Goal: Information Seeking & Learning: Compare options

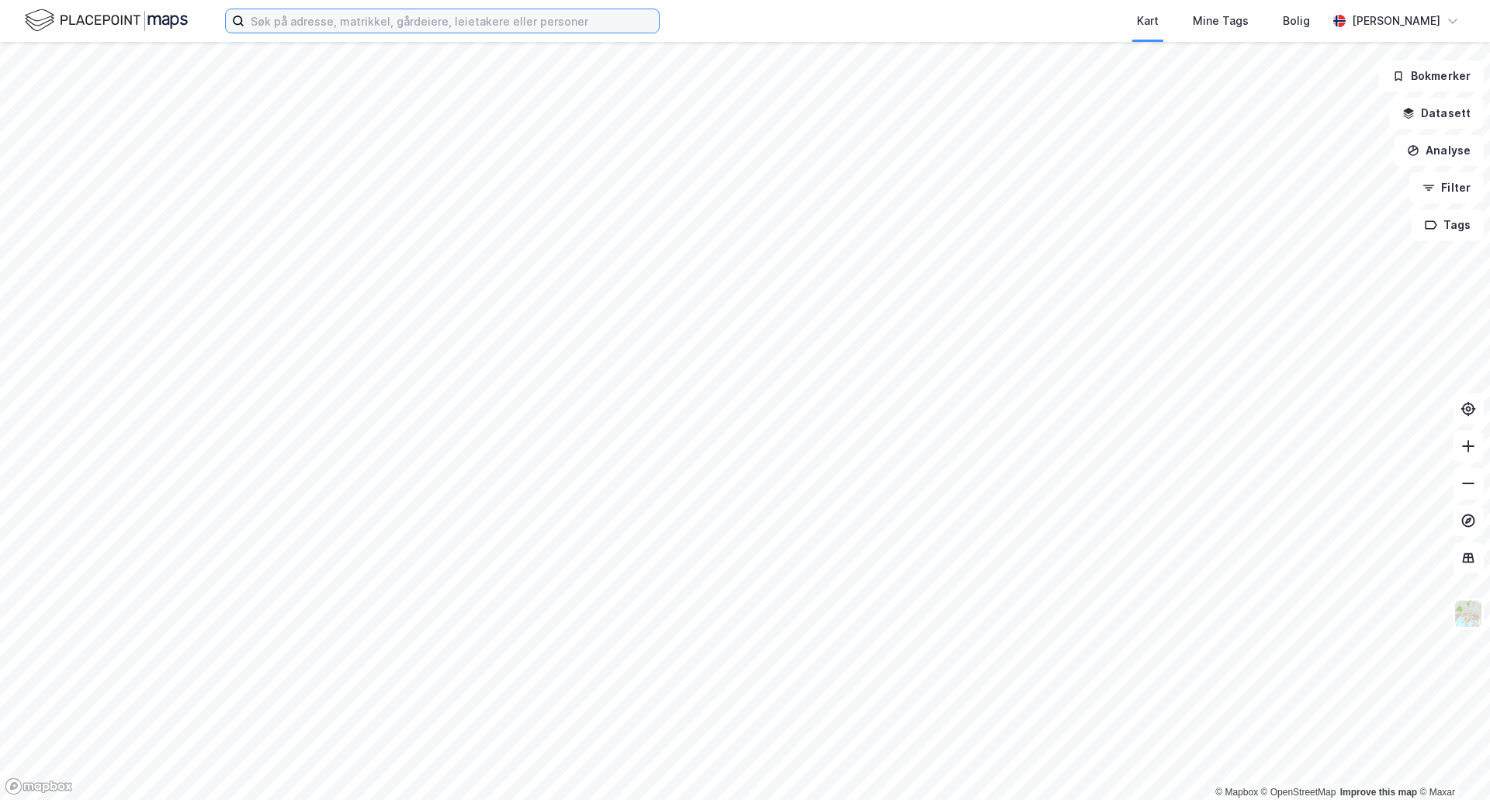
click at [323, 12] on input at bounding box center [451, 20] width 414 height 23
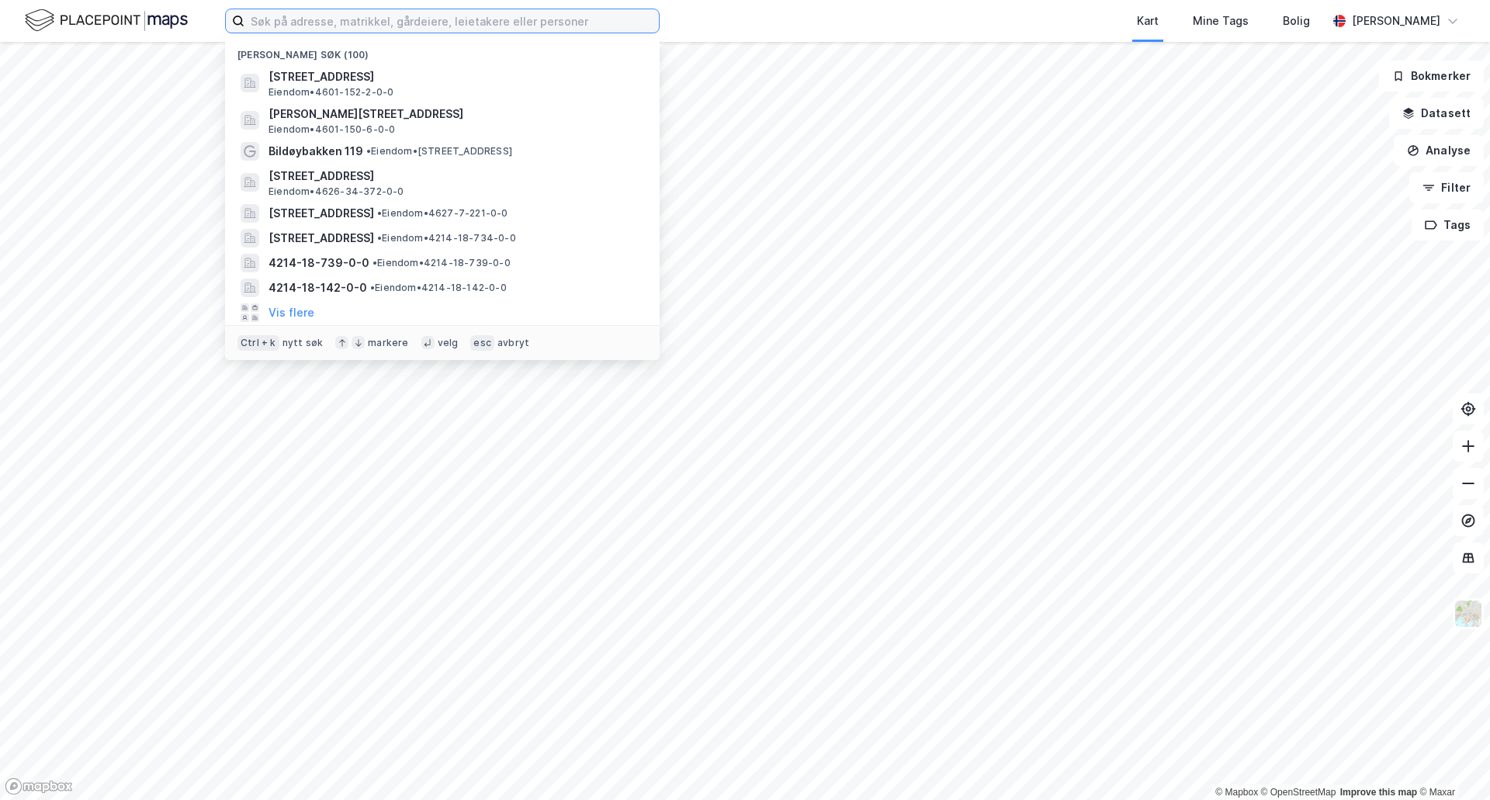
click at [329, 22] on input at bounding box center [451, 20] width 414 height 23
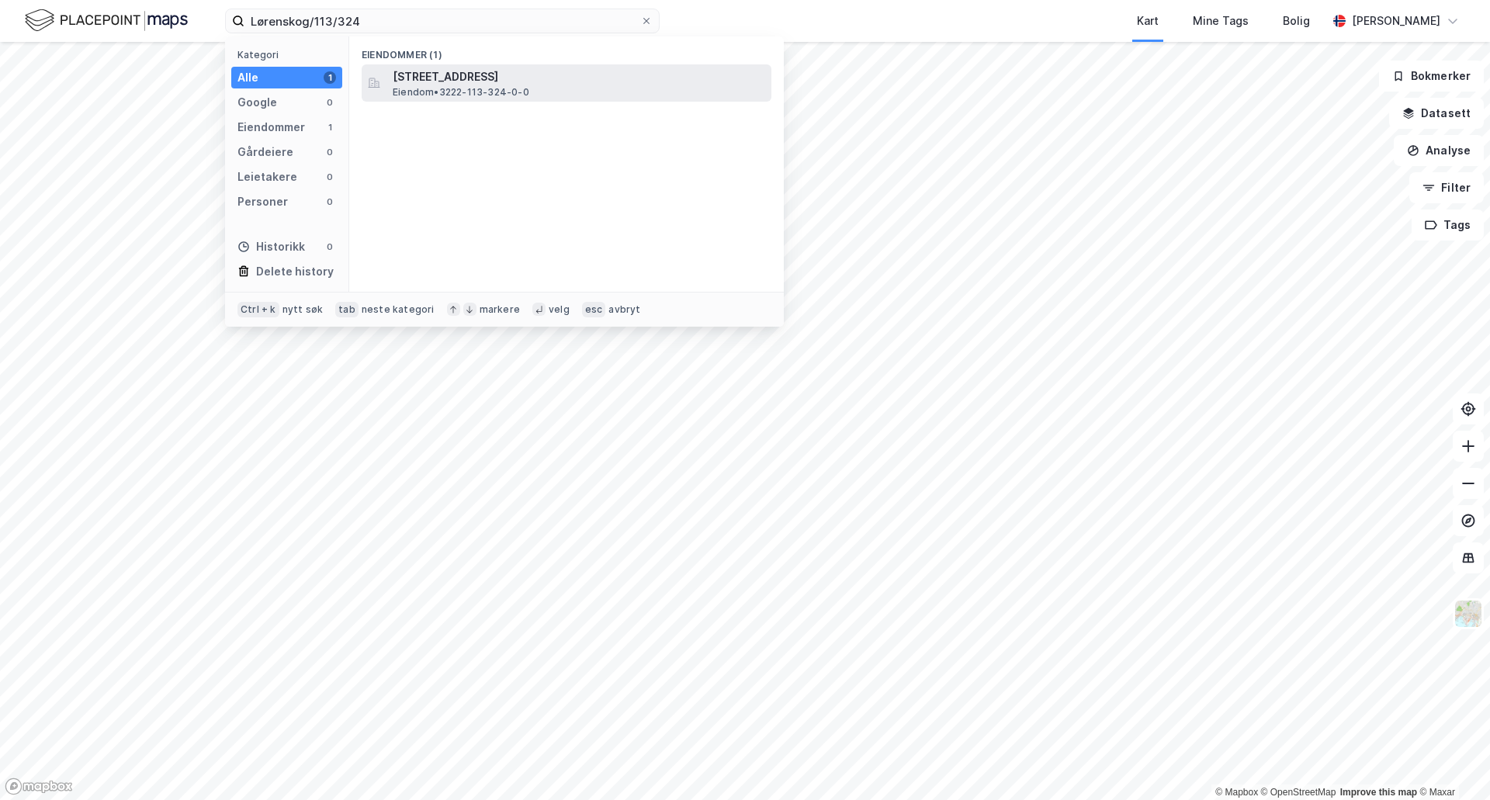
click at [472, 68] on span "[STREET_ADDRESS]" at bounding box center [579, 77] width 373 height 19
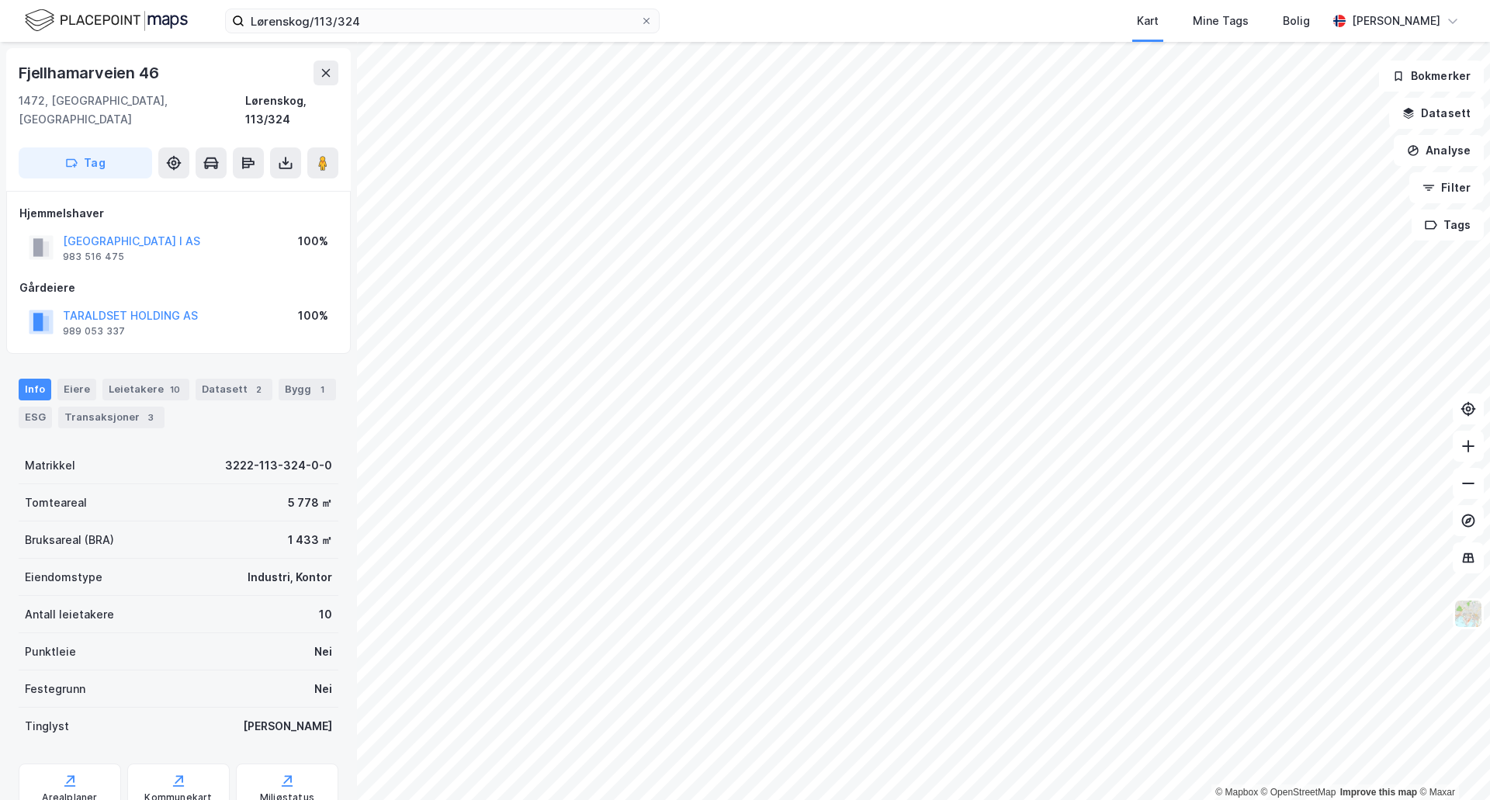
scroll to position [45, 0]
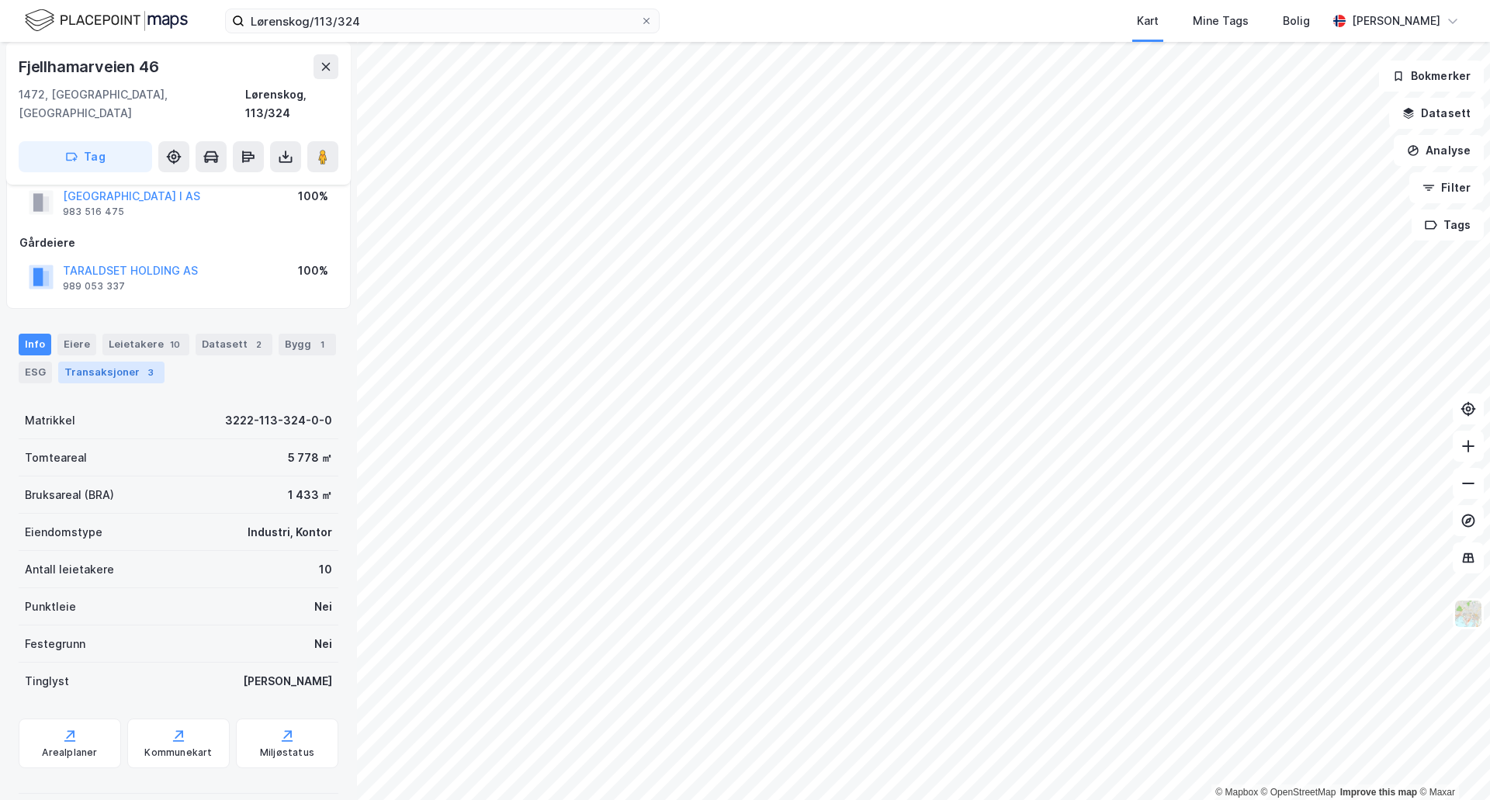
click at [130, 362] on div "Transaksjoner 3" at bounding box center [111, 373] width 106 height 22
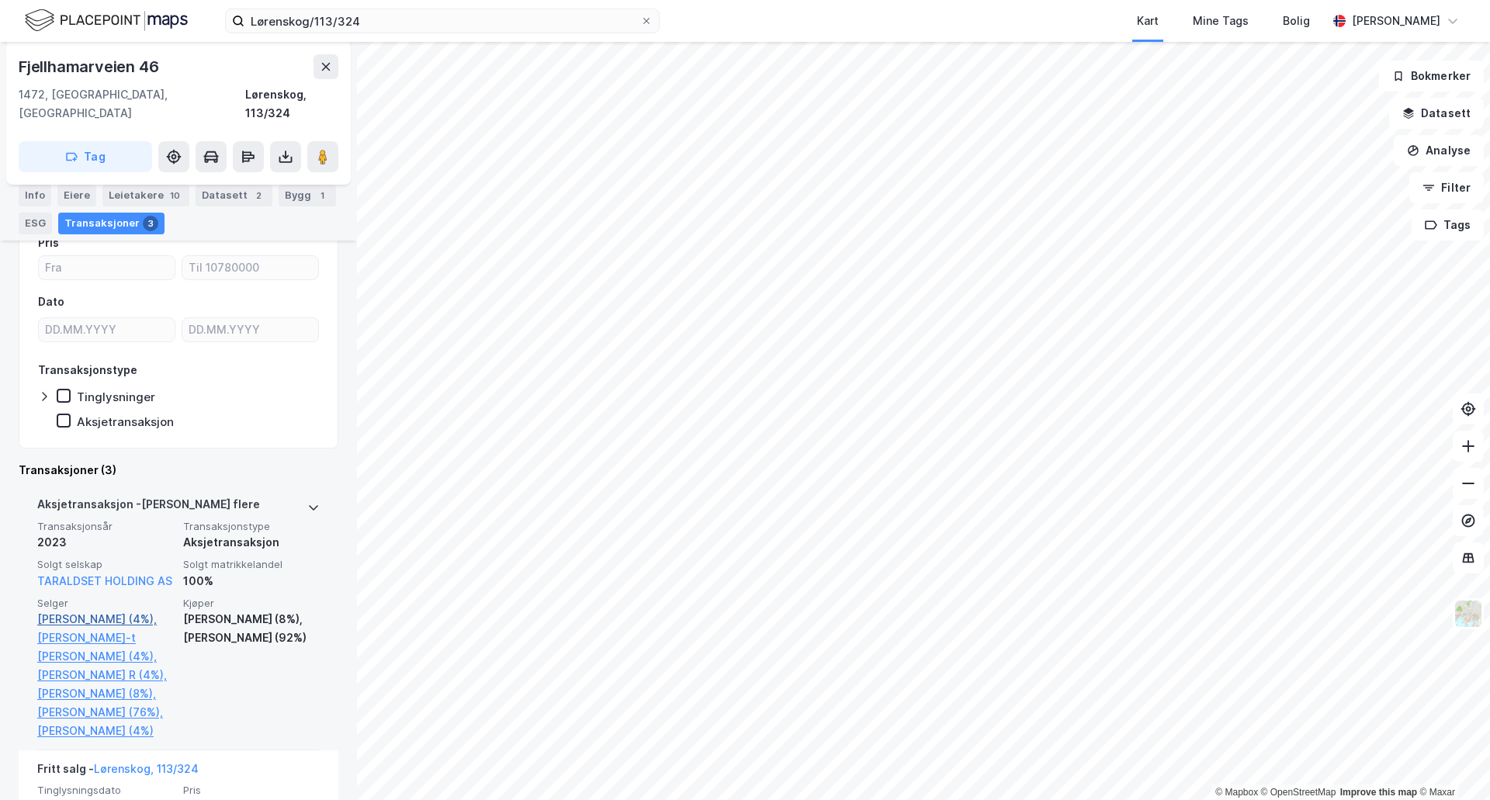
scroll to position [562, 0]
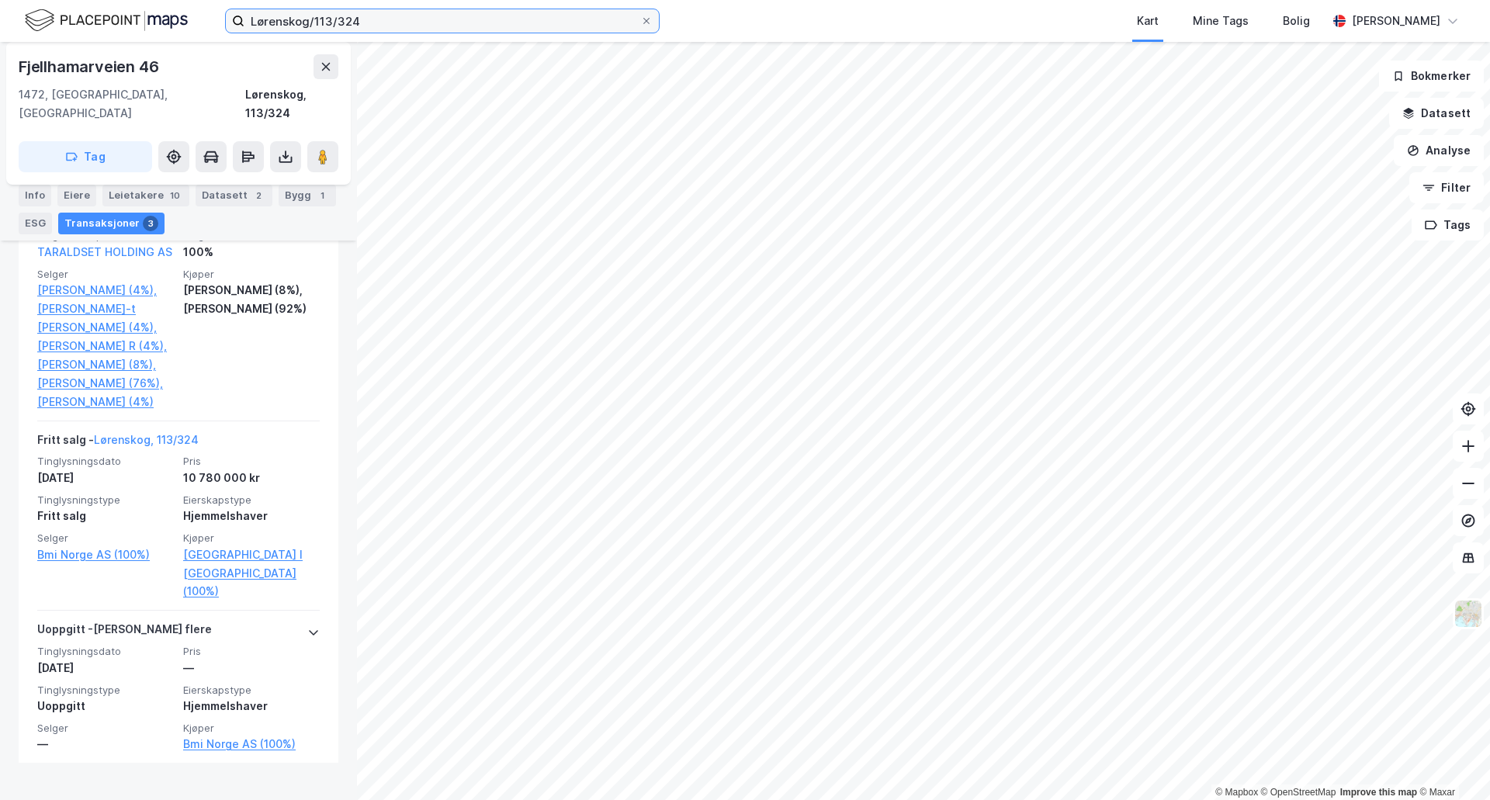
click at [362, 25] on input "Lørenskog/113/324" at bounding box center [442, 20] width 396 height 23
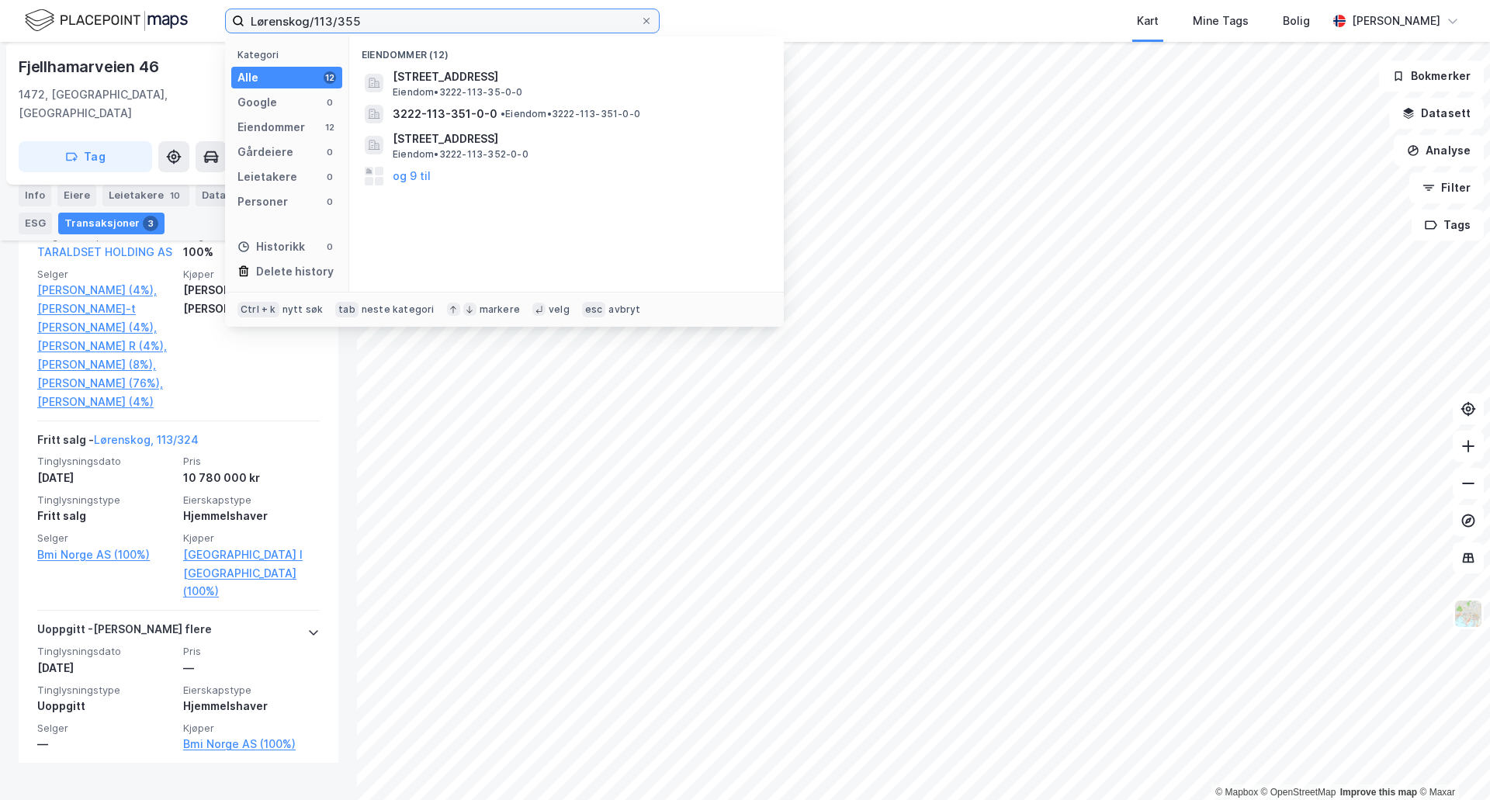
type input "Lørenskog/113/355"
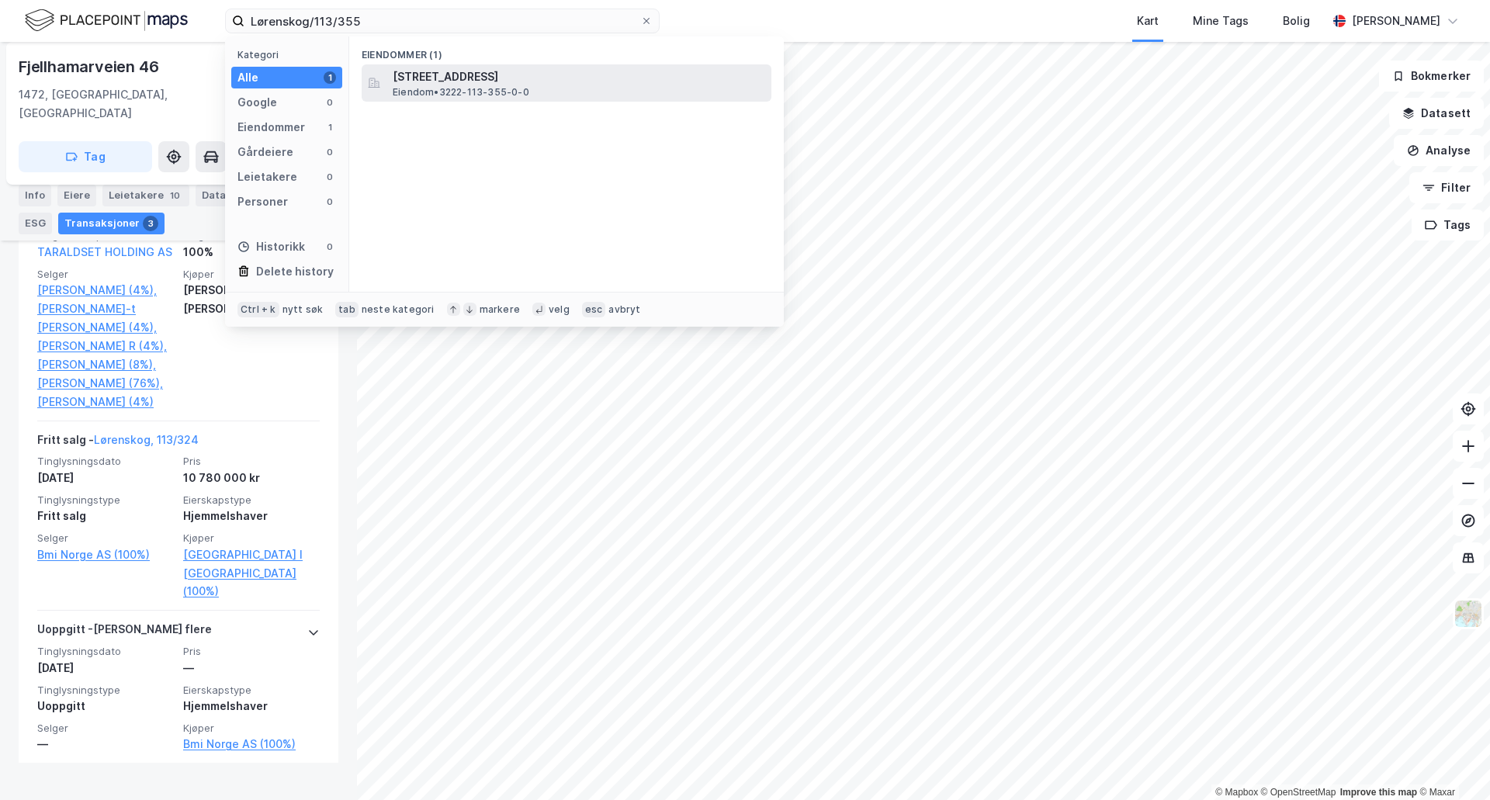
click at [552, 77] on span "[STREET_ADDRESS]" at bounding box center [579, 77] width 373 height 19
